Goal: Task Accomplishment & Management: Use online tool/utility

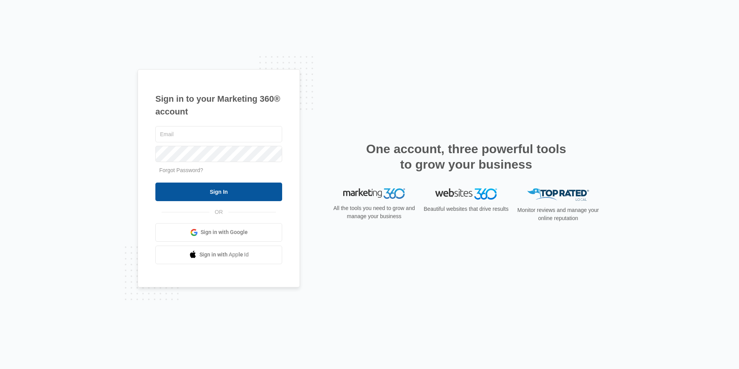
type input "[EMAIL_ADDRESS][DOMAIN_NAME]"
click at [191, 194] on input "Sign In" at bounding box center [218, 191] width 127 height 19
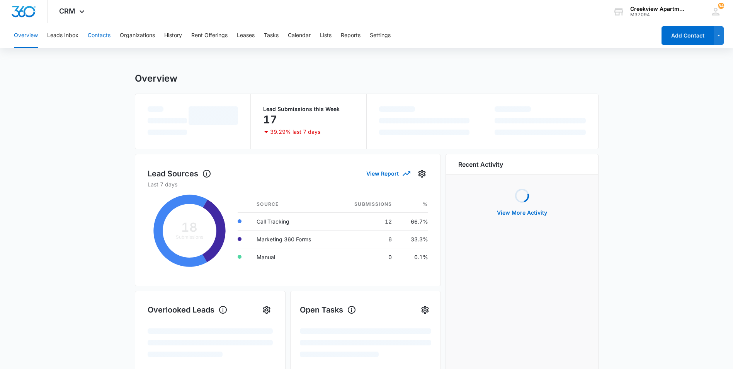
click at [99, 41] on button "Contacts" at bounding box center [99, 35] width 23 height 25
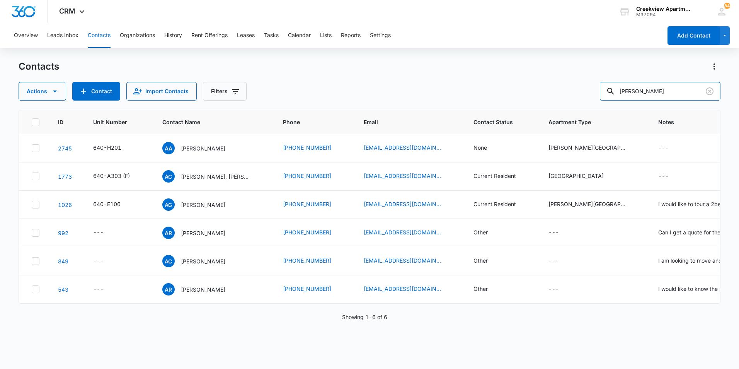
drag, startPoint x: 656, startPoint y: 91, endPoint x: 598, endPoint y: 90, distance: 58.0
click at [598, 90] on div "Actions Contact Import Contacts Filters alicia" at bounding box center [370, 91] width 702 height 19
type input "l306"
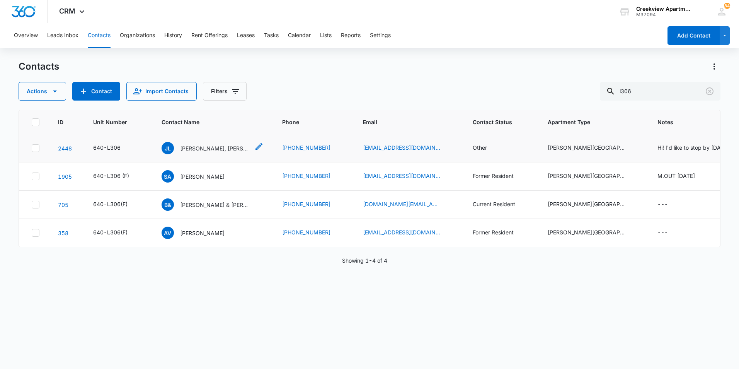
click at [204, 151] on p "Jessica Lane, Dylan Sargent, Caryssa Soliday" at bounding box center [215, 148] width 70 height 8
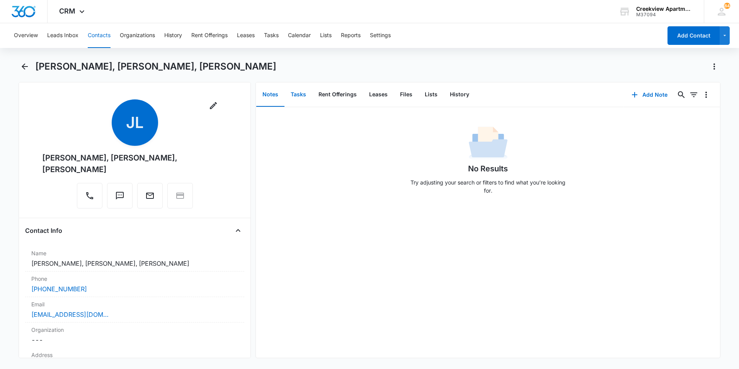
click at [294, 95] on button "Tasks" at bounding box center [298, 95] width 28 height 24
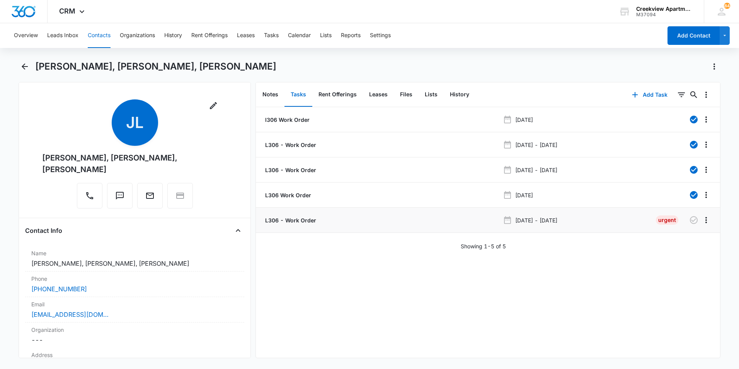
click at [303, 224] on li "L306 - Work Order Sep 15, 2025 - Sep 16, 2025 Urgent" at bounding box center [488, 220] width 464 height 25
click at [307, 220] on p "L306 - Work Order" at bounding box center [290, 220] width 53 height 8
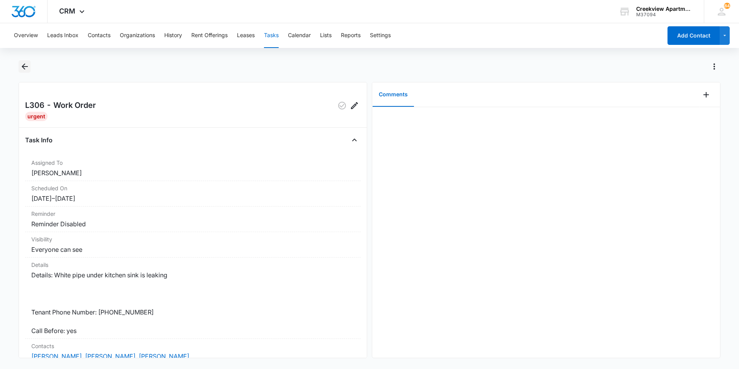
click at [24, 66] on icon "Back" at bounding box center [24, 66] width 9 height 9
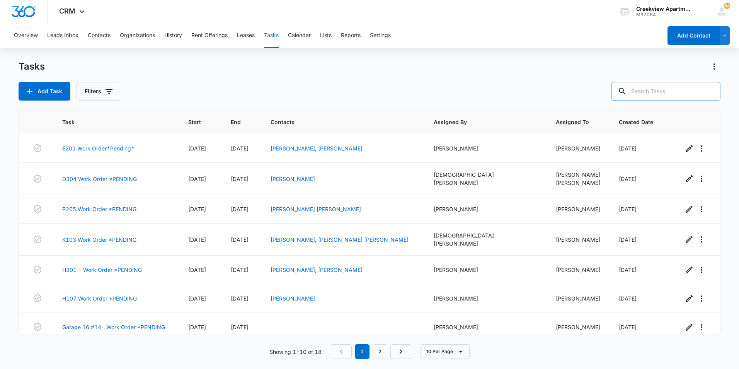
click at [647, 86] on input "text" at bounding box center [665, 91] width 109 height 19
